Goal: Task Accomplishment & Management: Manage account settings

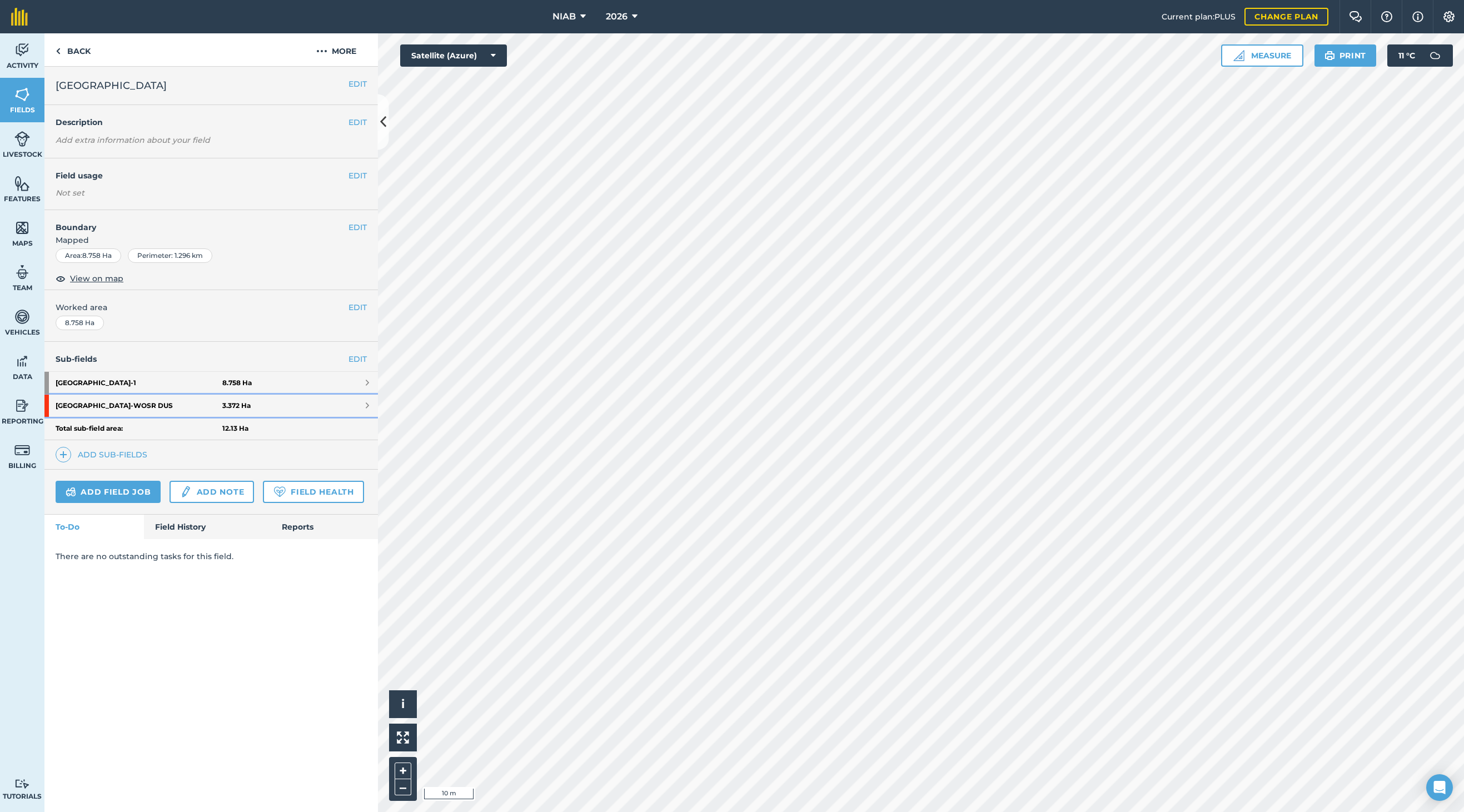
click at [234, 407] on strong "3.372 Ha" at bounding box center [236, 406] width 28 height 9
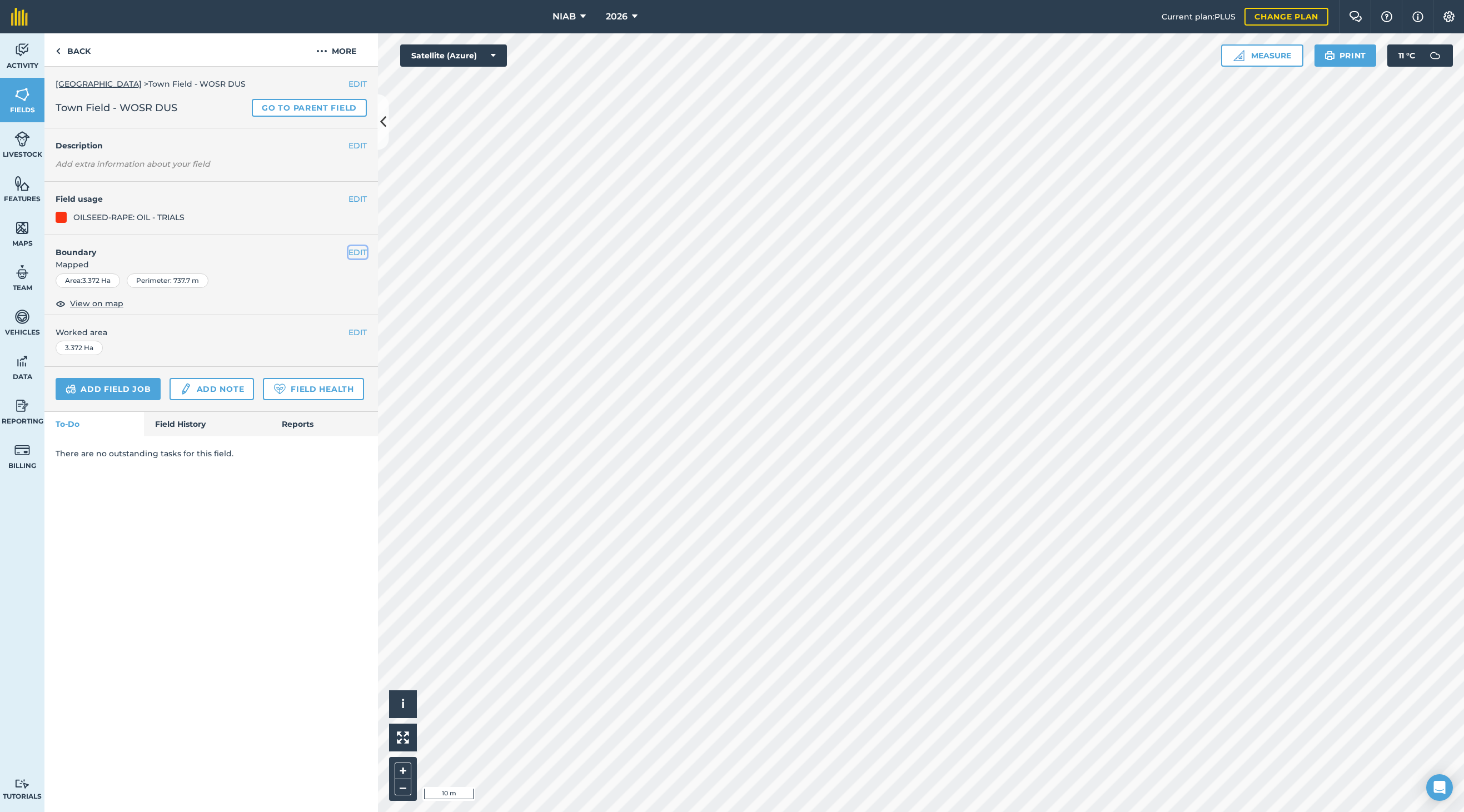
click at [359, 253] on button "EDIT" at bounding box center [357, 252] width 19 height 12
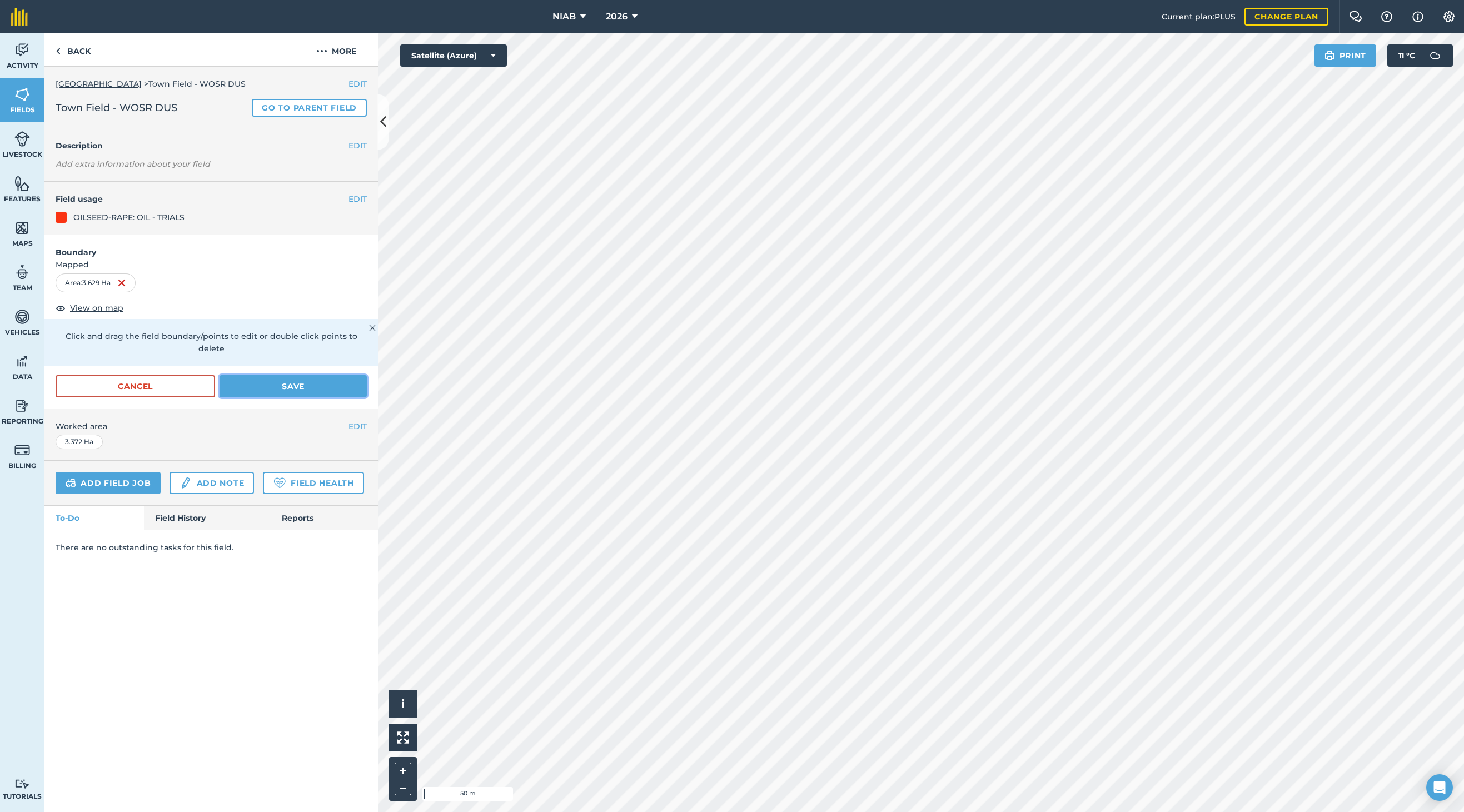
click at [300, 380] on button "Save" at bounding box center [294, 386] width 147 height 23
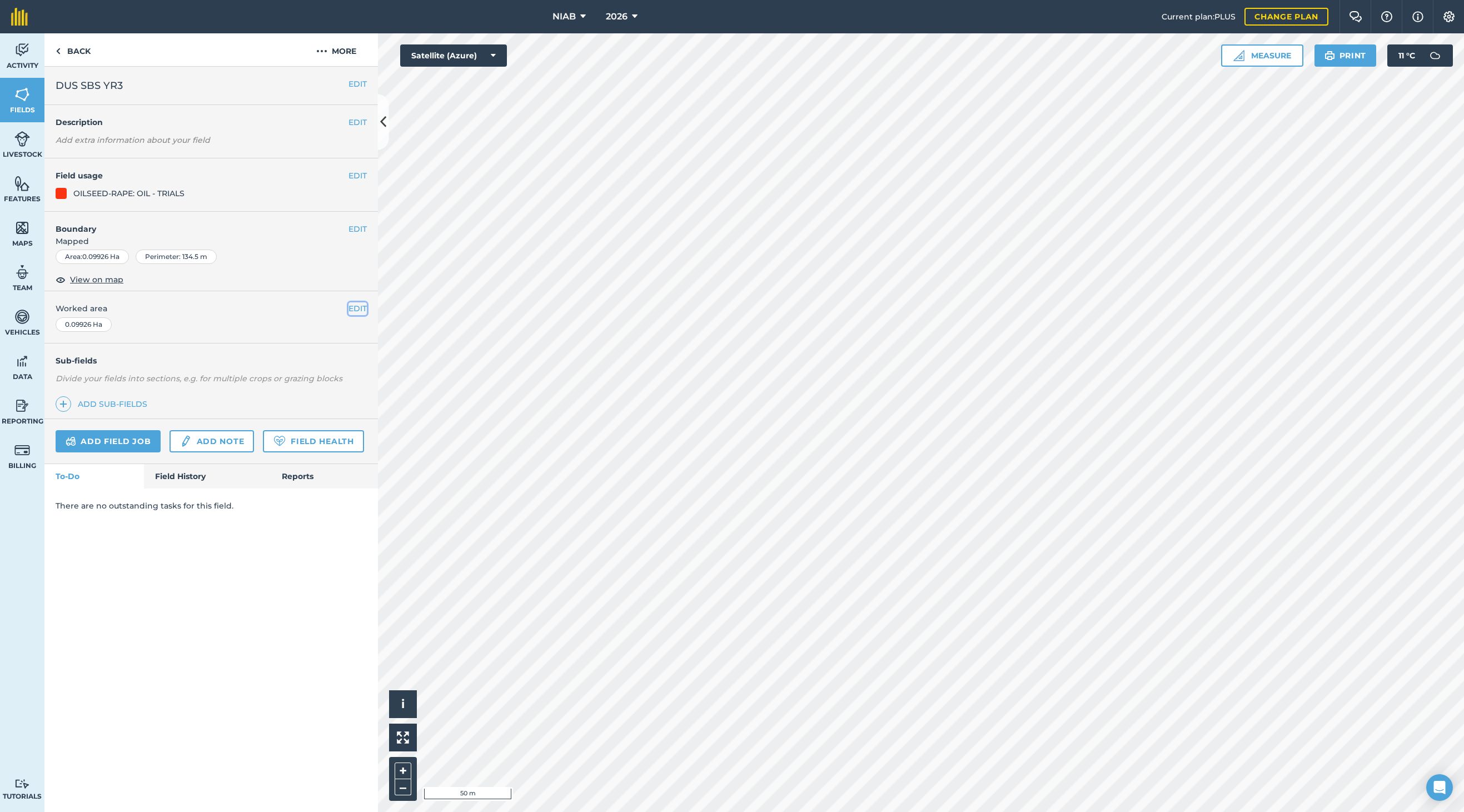
click at [364, 312] on button "EDIT" at bounding box center [357, 308] width 19 height 12
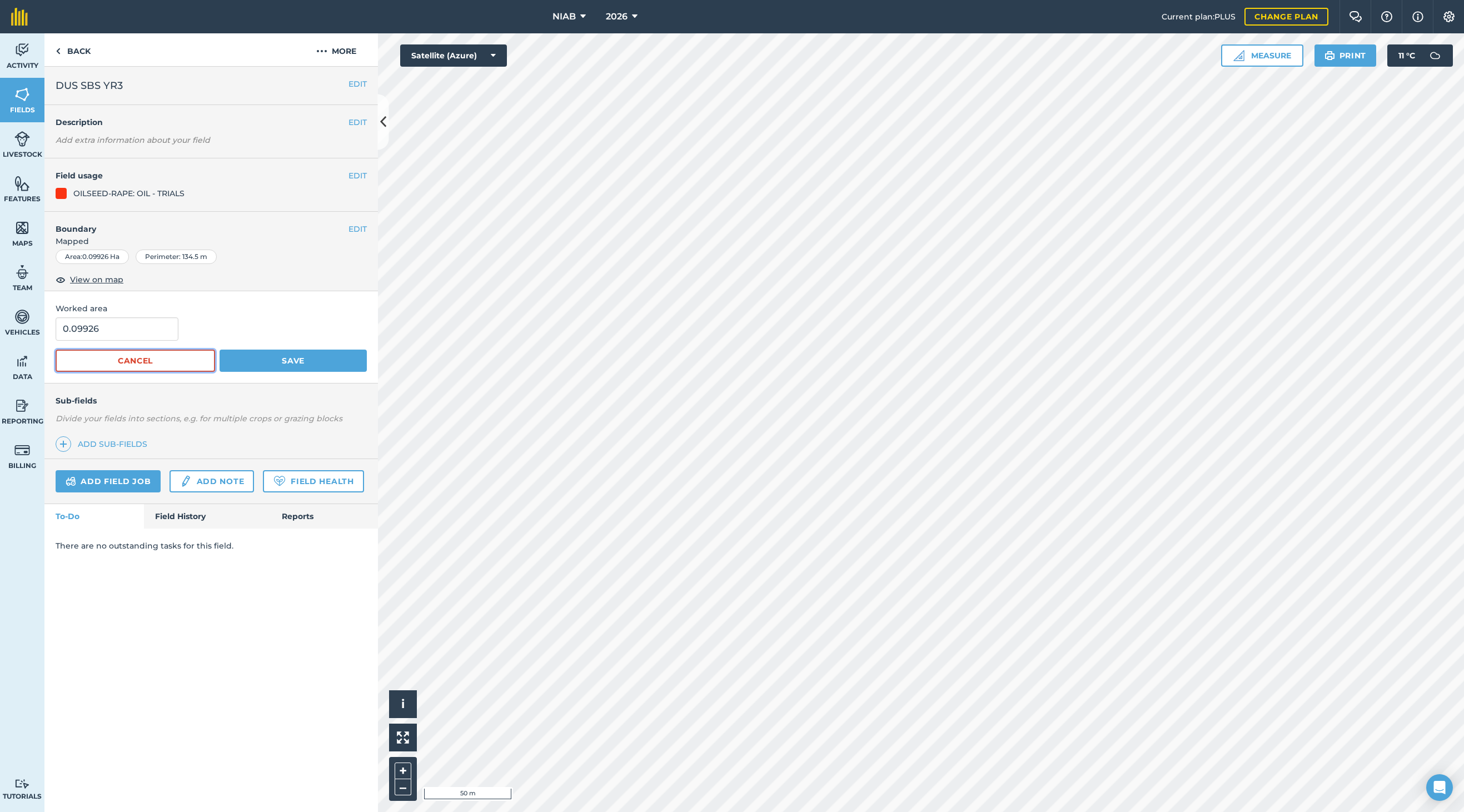
click at [184, 360] on button "Cancel" at bounding box center [136, 360] width 159 height 23
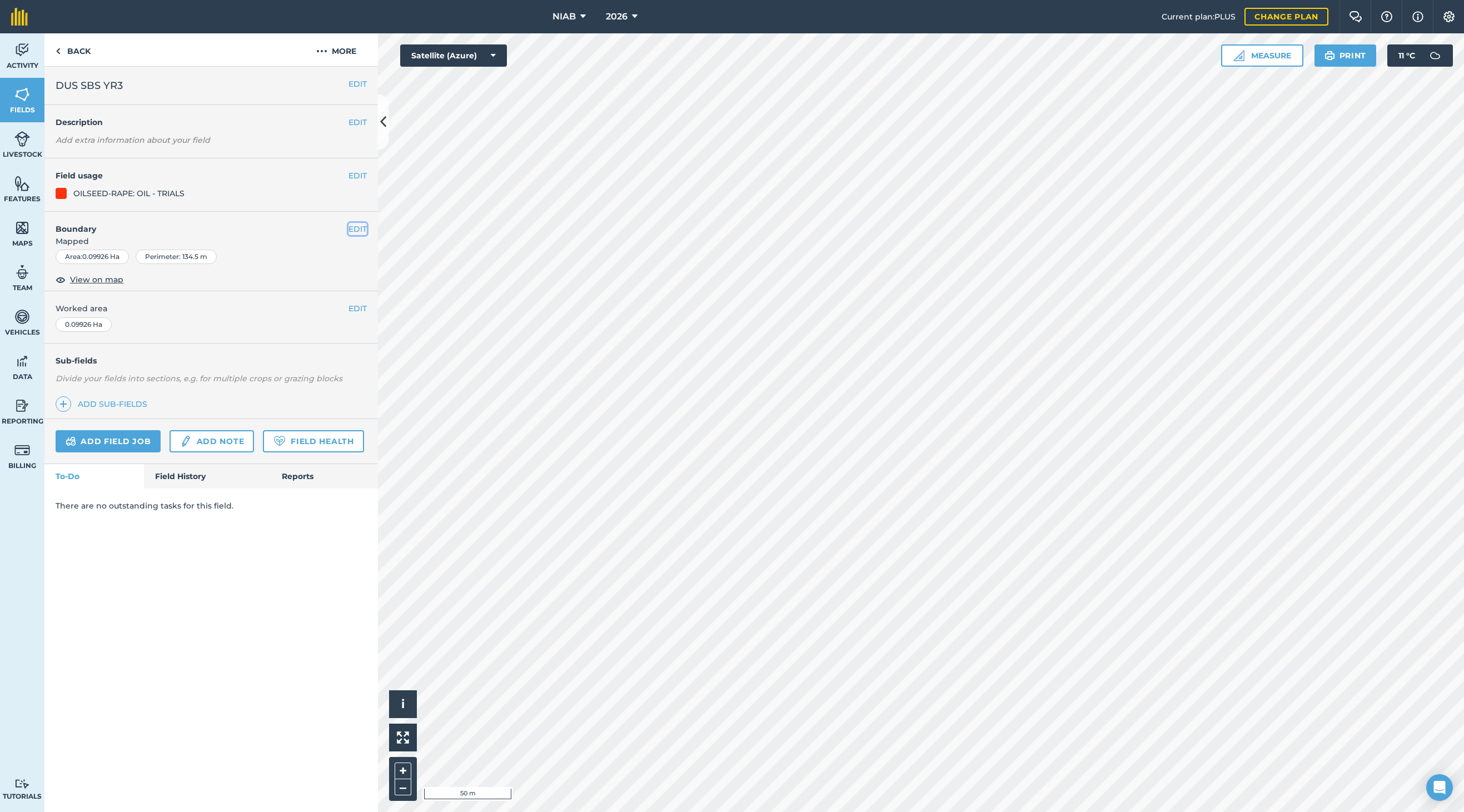
click at [360, 228] on button "EDIT" at bounding box center [357, 229] width 19 height 12
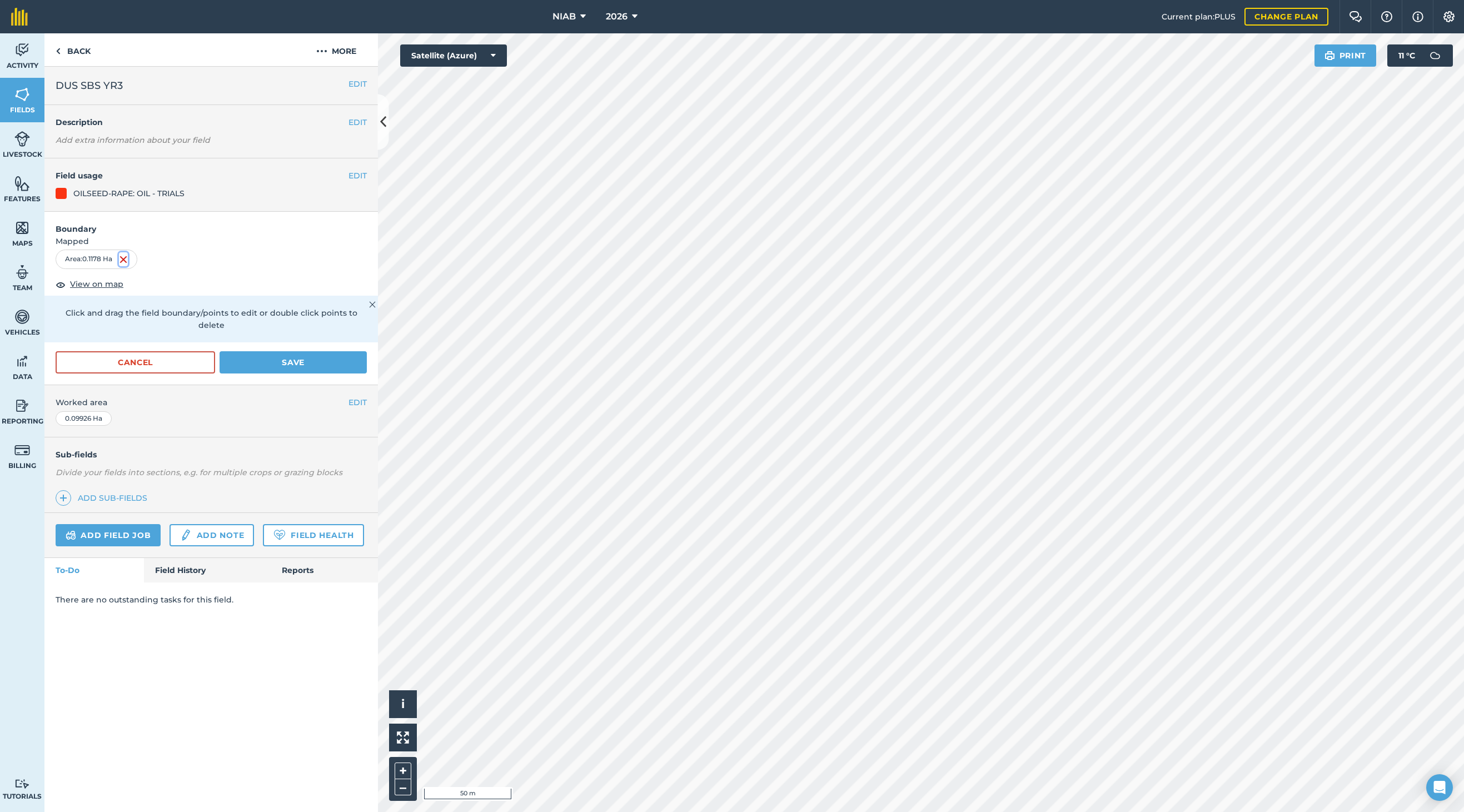
click at [126, 262] on img at bounding box center [123, 260] width 9 height 14
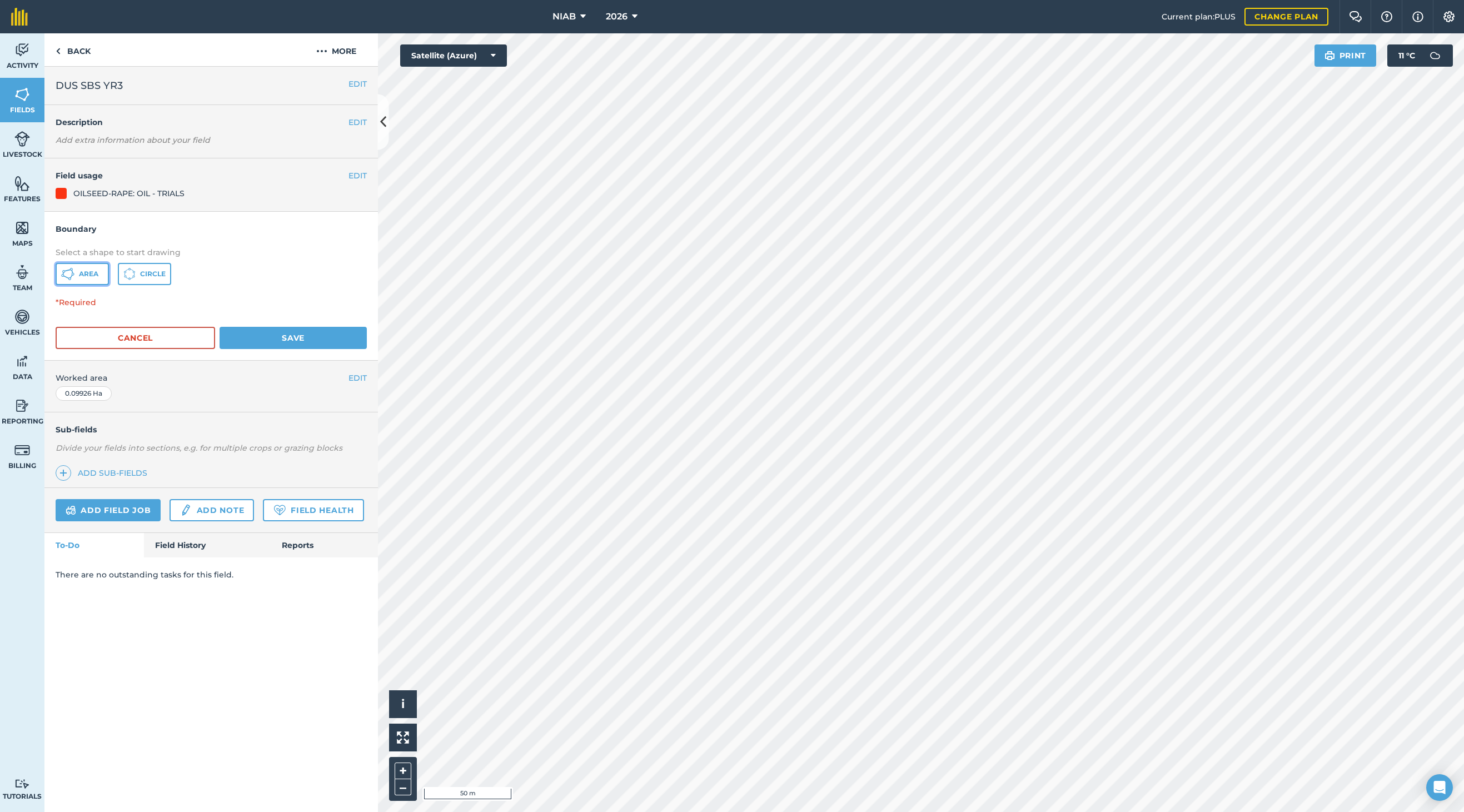
click at [100, 279] on button "Area" at bounding box center [82, 274] width 53 height 23
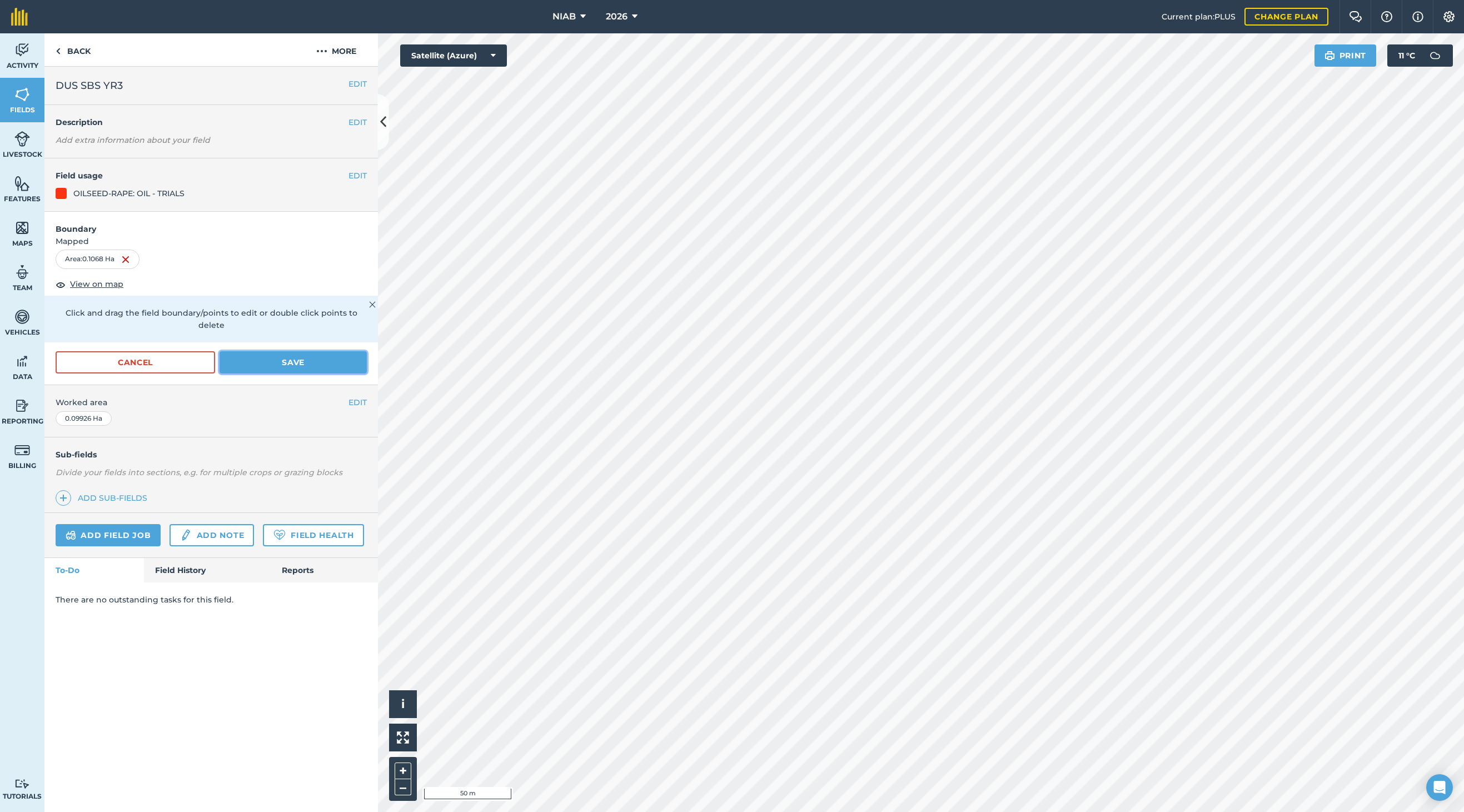
click at [294, 352] on button "Save" at bounding box center [294, 362] width 147 height 23
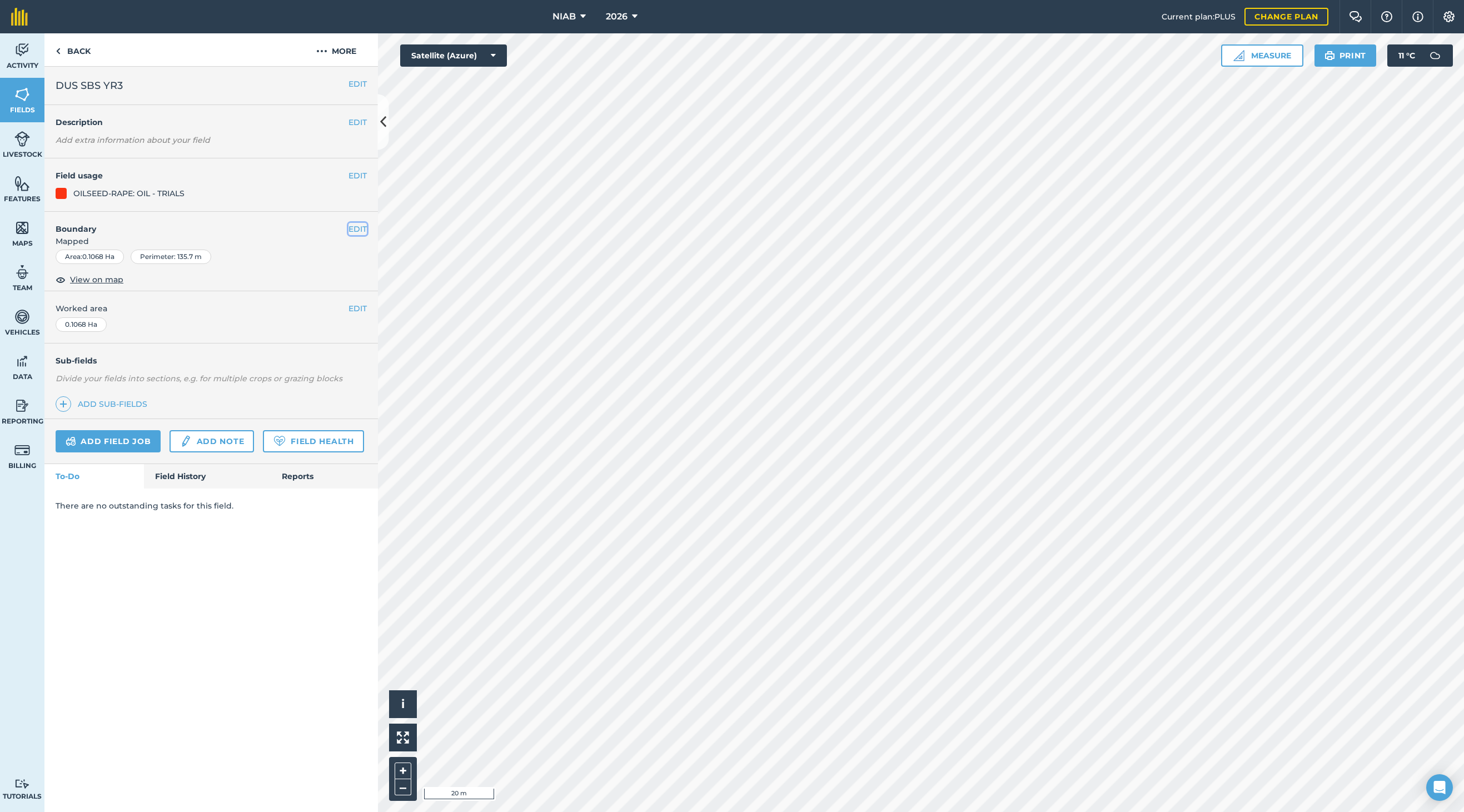
click at [351, 229] on button "EDIT" at bounding box center [357, 229] width 19 height 12
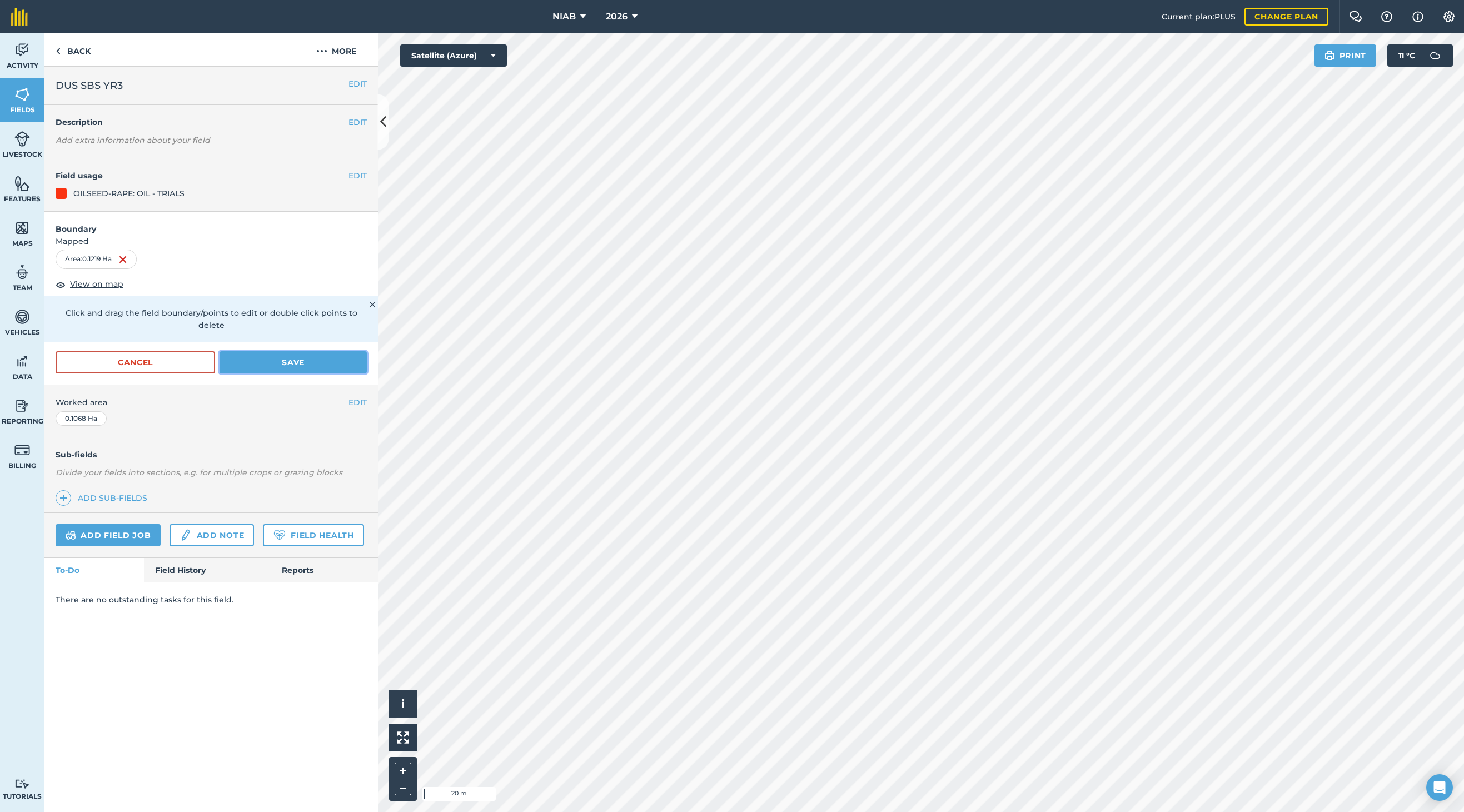
click at [291, 353] on button "Save" at bounding box center [294, 362] width 147 height 23
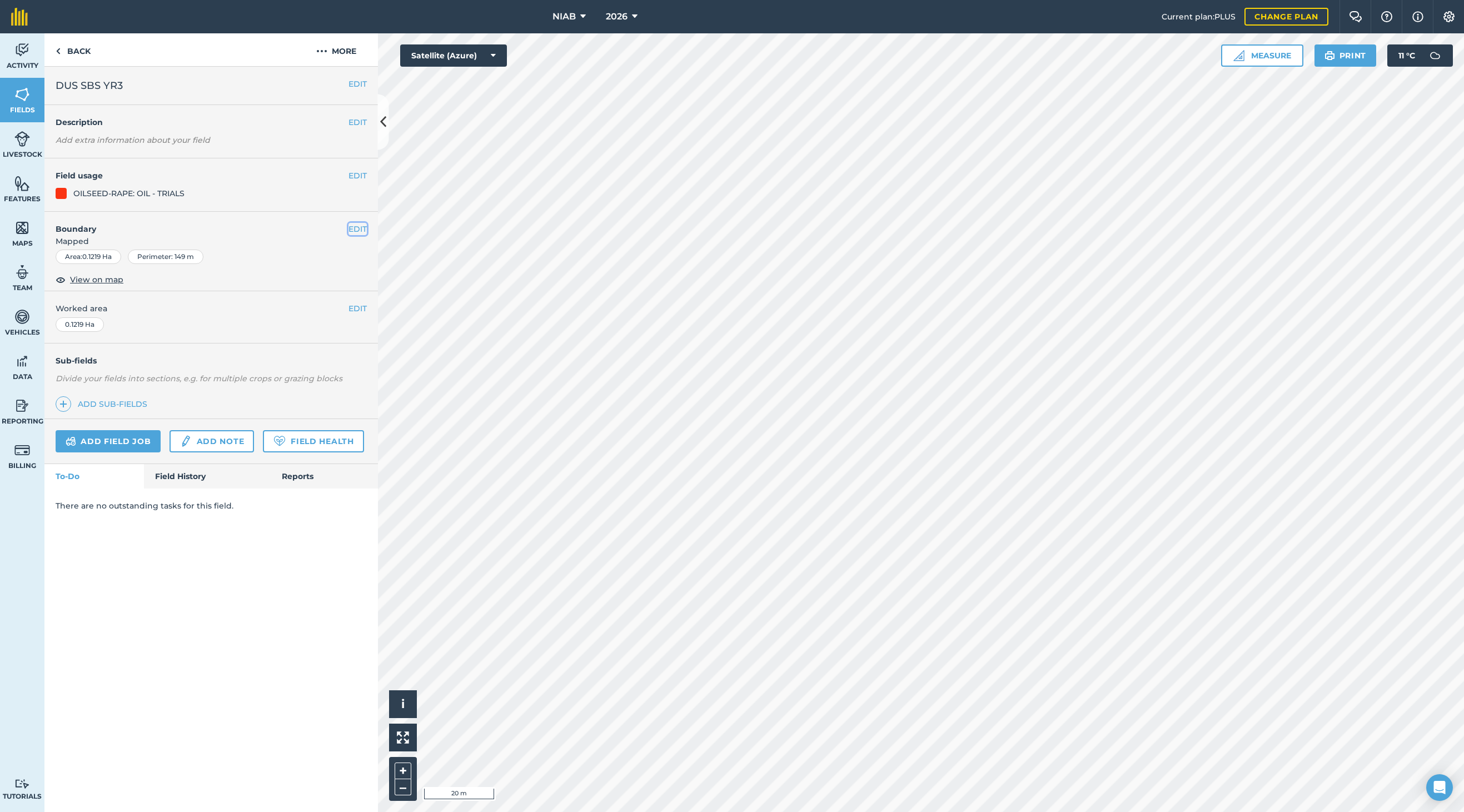
click at [355, 229] on button "EDIT" at bounding box center [357, 229] width 19 height 12
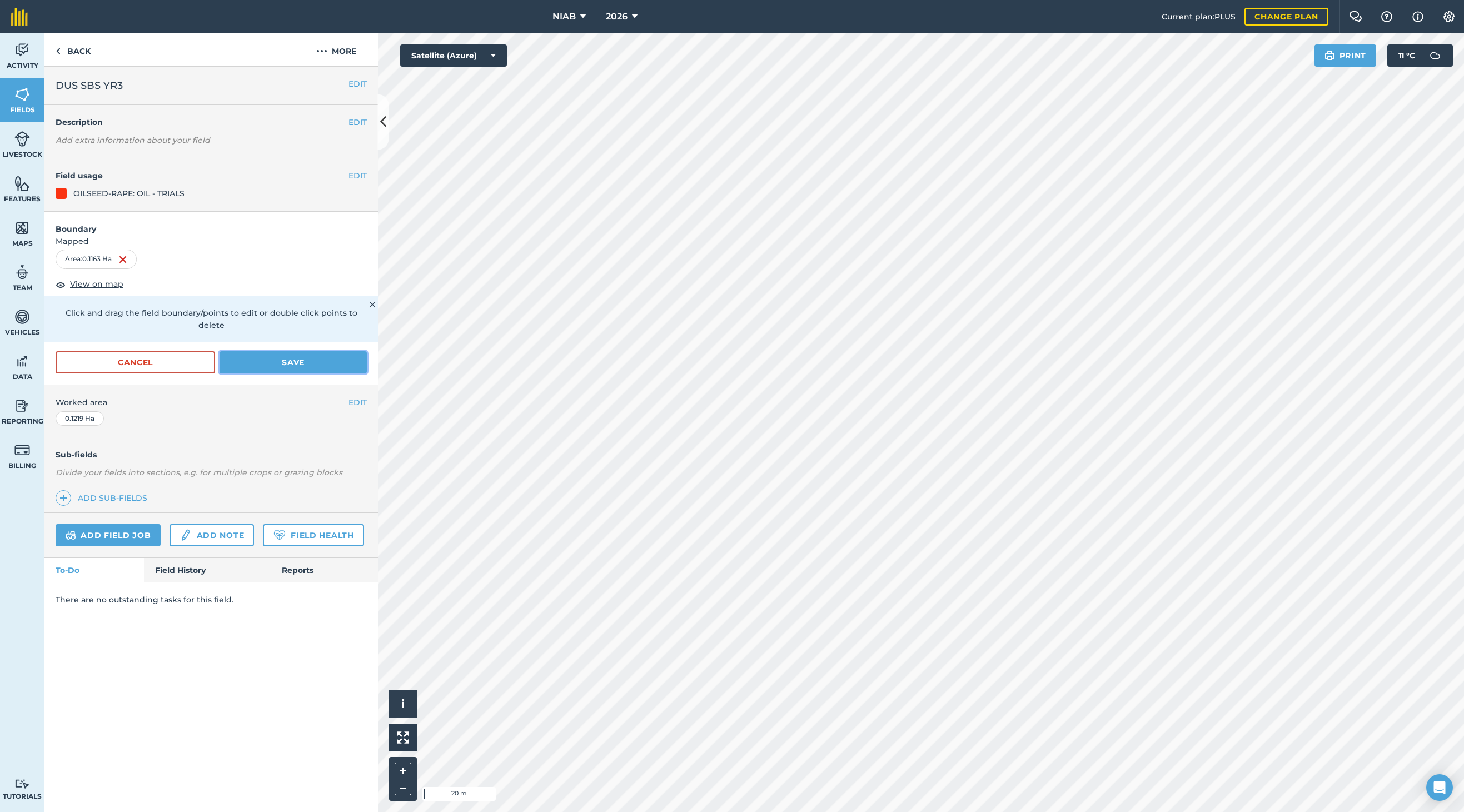
click at [266, 355] on button "Save" at bounding box center [294, 362] width 147 height 23
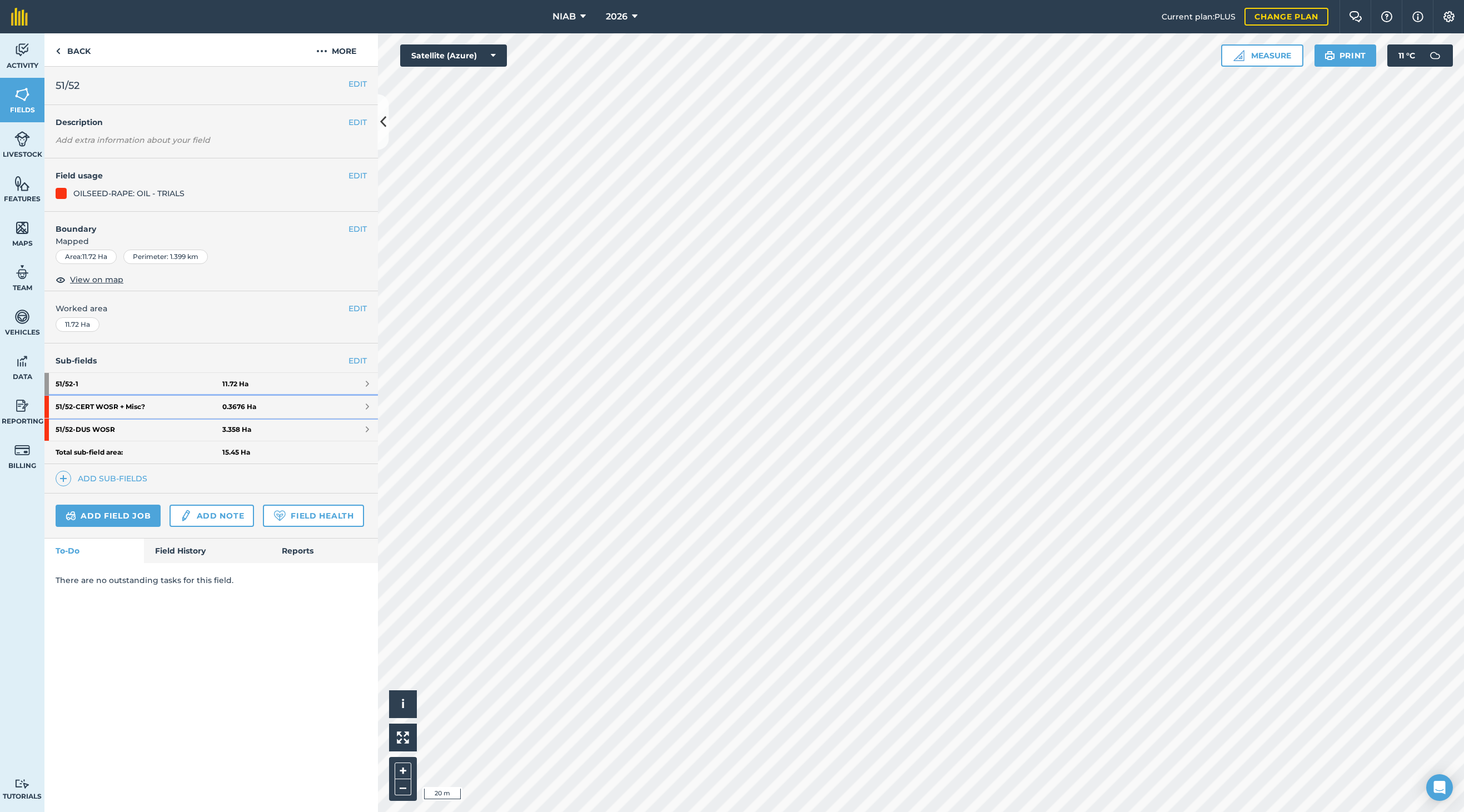
click at [364, 410] on link "51/52 - CERT WOSR + Misc? 0.3676 Ha" at bounding box center [211, 406] width 334 height 23
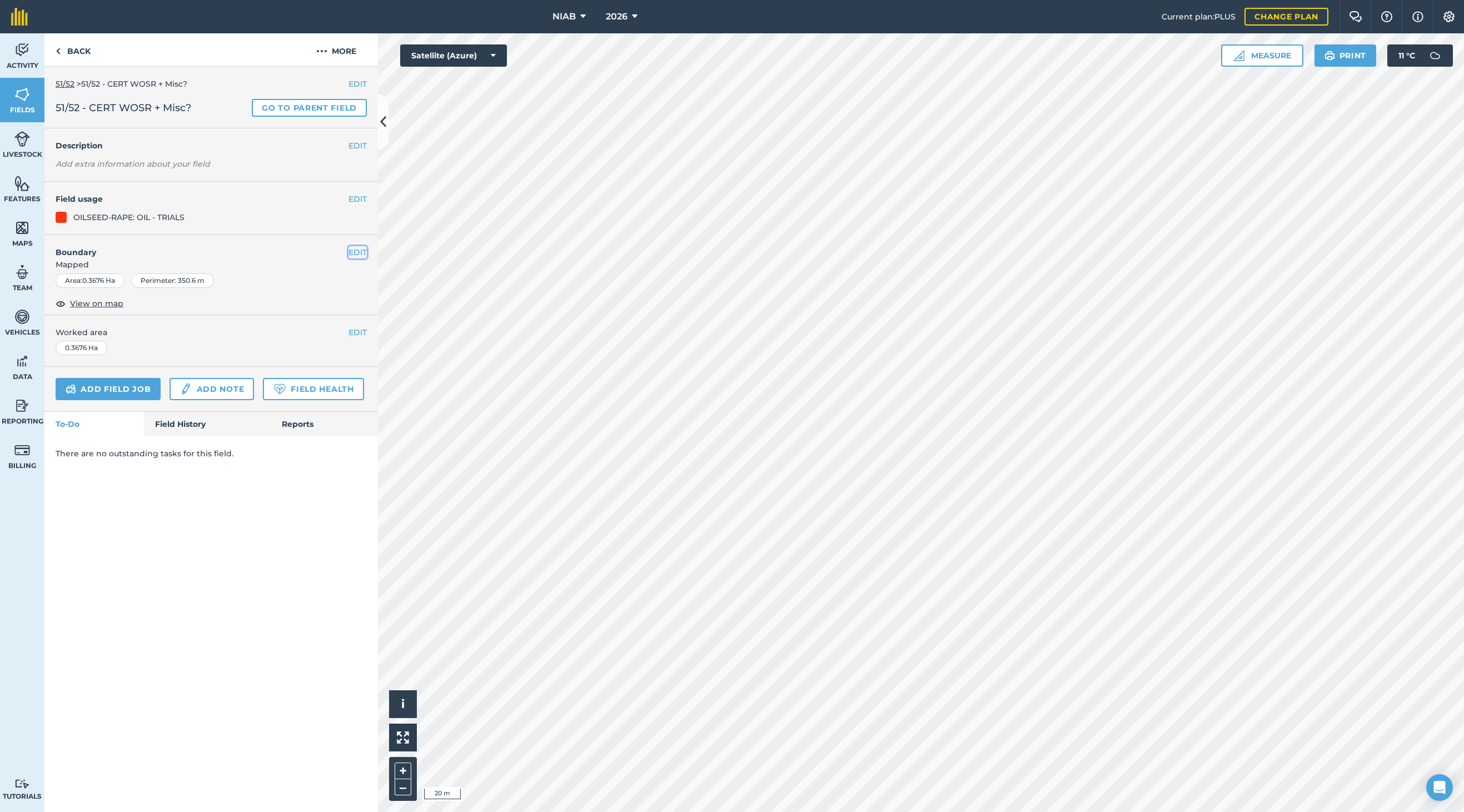
click at [356, 250] on button "EDIT" at bounding box center [357, 252] width 19 height 12
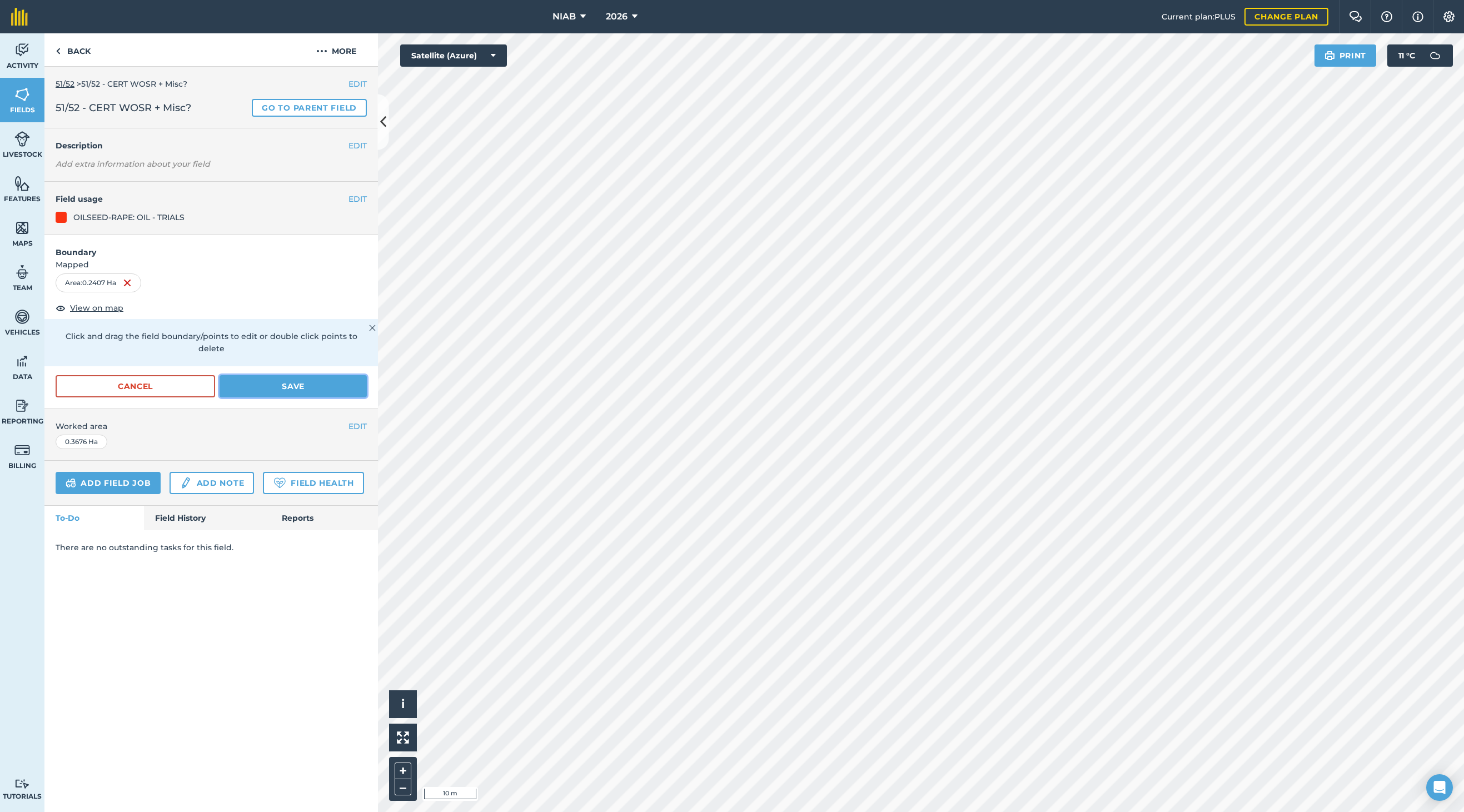
click at [291, 375] on button "Save" at bounding box center [294, 386] width 147 height 23
